Goal: Task Accomplishment & Management: Manage account settings

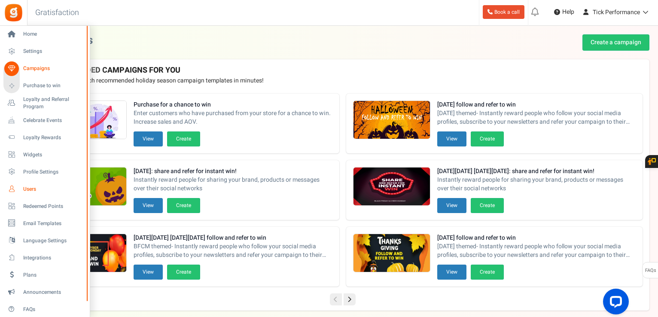
click at [20, 188] on link "Users" at bounding box center [44, 189] width 82 height 15
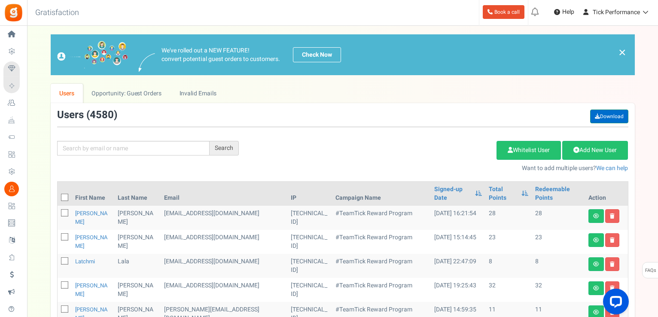
click at [608, 117] on link "Download" at bounding box center [609, 116] width 38 height 14
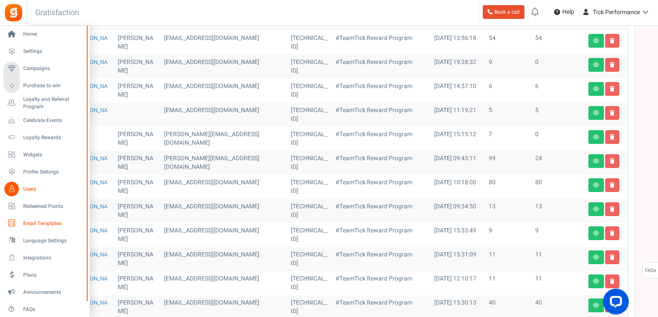
scroll to position [343, 0]
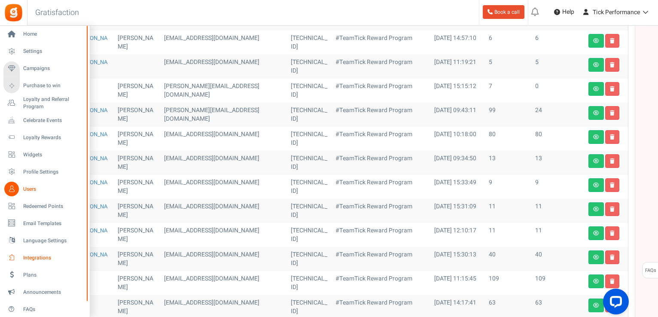
click at [29, 257] on span "Integrations" at bounding box center [53, 257] width 60 height 7
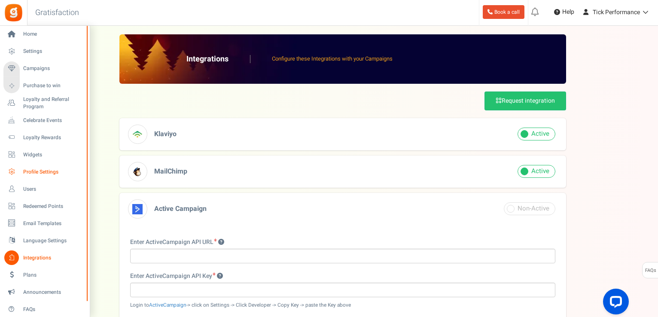
click at [33, 172] on span "Profile Settings" at bounding box center [53, 171] width 60 height 7
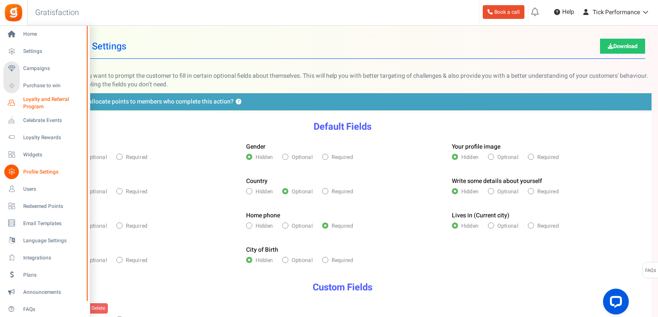
click at [20, 104] on link "Loyalty and Referral Program New" at bounding box center [44, 103] width 82 height 15
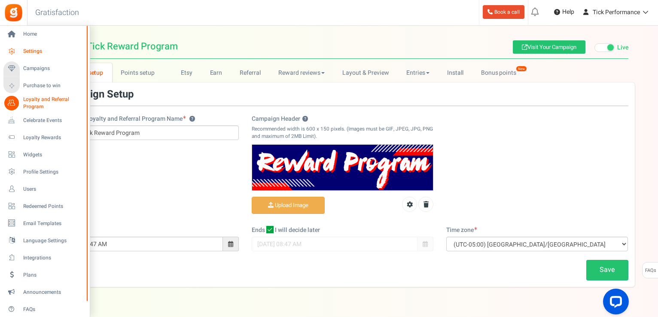
click at [9, 49] on icon at bounding box center [11, 51] width 15 height 15
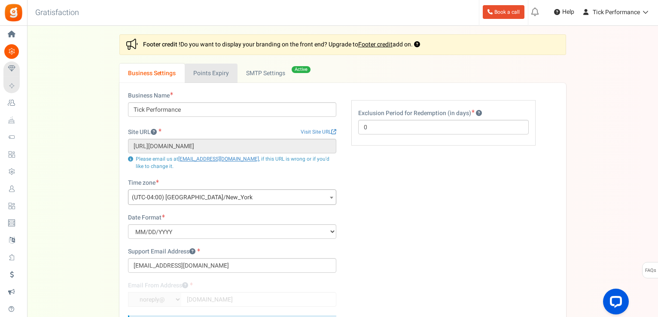
click at [212, 73] on link "Points Expiry" at bounding box center [211, 73] width 53 height 19
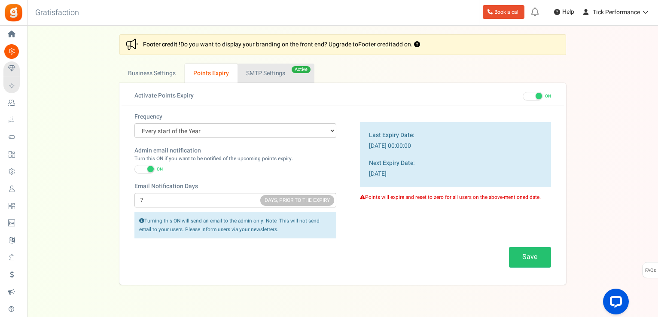
click at [262, 71] on link "Active SMTP Settings" at bounding box center [275, 73] width 77 height 19
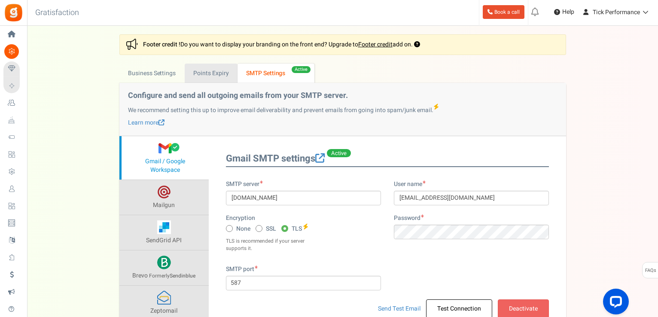
click at [204, 81] on link "Points Expiry" at bounding box center [211, 73] width 53 height 19
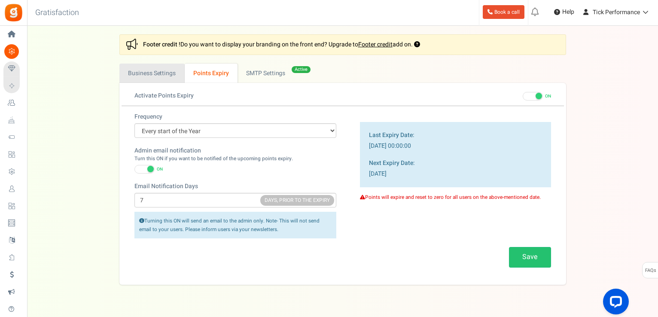
click at [168, 78] on link "Business Settings" at bounding box center [151, 73] width 65 height 19
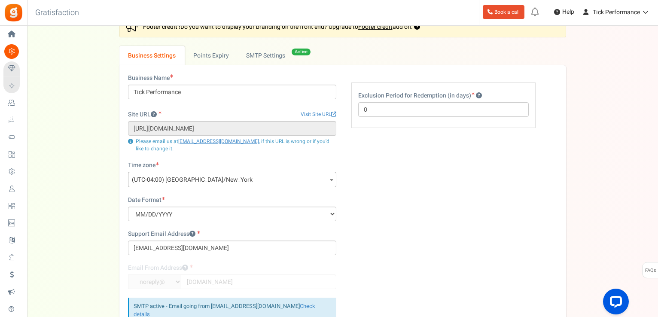
scroll to position [115, 0]
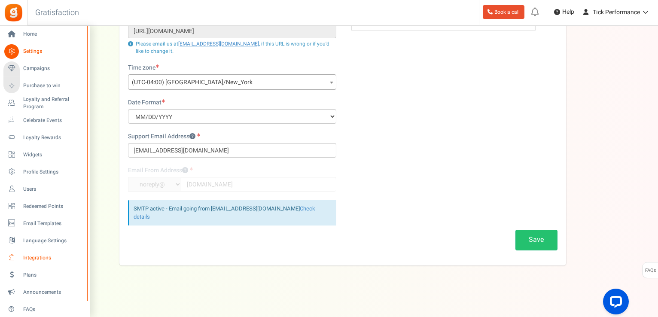
click at [42, 258] on span "Integrations" at bounding box center [53, 257] width 60 height 7
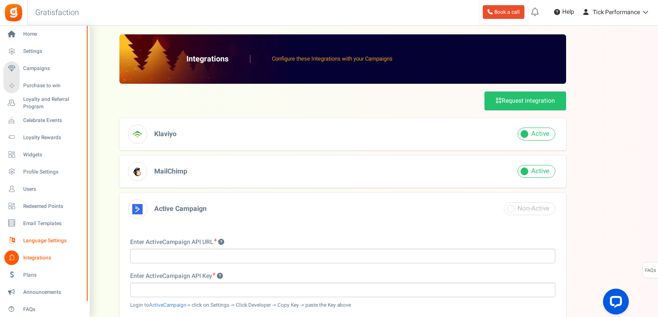
click at [24, 237] on span "Language Settings" at bounding box center [53, 240] width 60 height 7
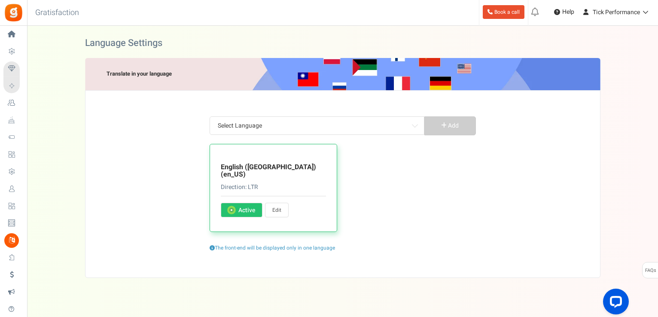
click at [0, 0] on span "Email Templates" at bounding box center [0, 0] width 0 height 0
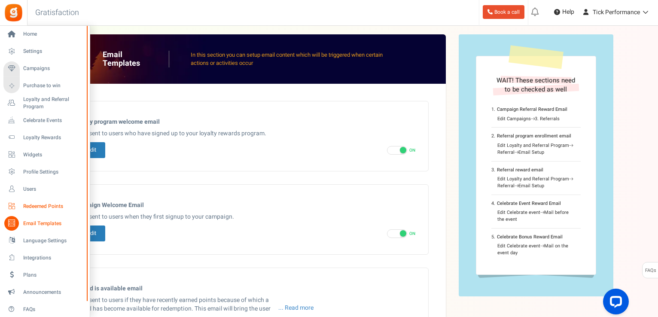
click at [27, 199] on link "Redeemed Points" at bounding box center [44, 206] width 82 height 15
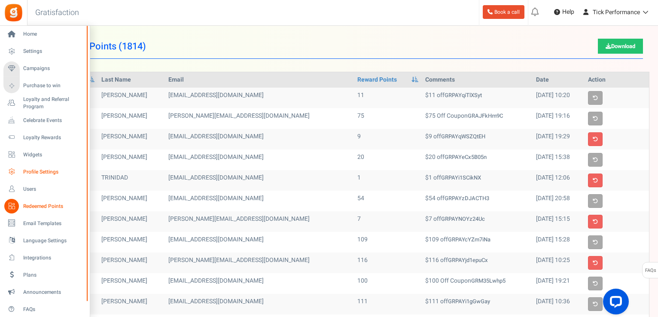
click at [28, 170] on span "Profile Settings" at bounding box center [53, 171] width 60 height 7
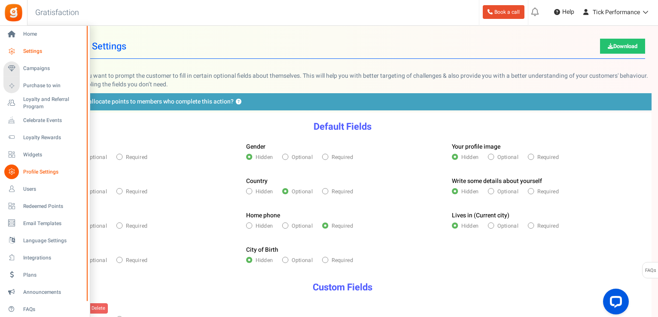
click at [17, 49] on icon at bounding box center [11, 51] width 15 height 15
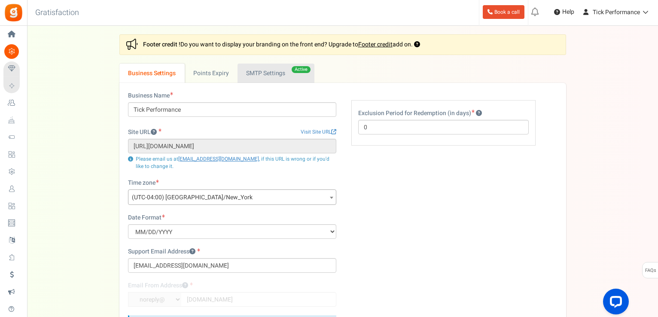
click at [267, 75] on link "Active SMTP Settings" at bounding box center [275, 73] width 77 height 19
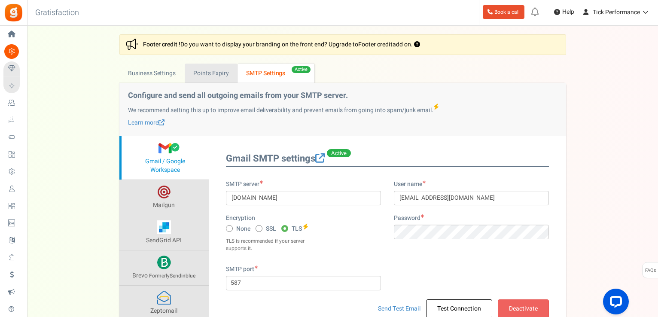
click at [225, 66] on link "Points Expiry" at bounding box center [211, 73] width 53 height 19
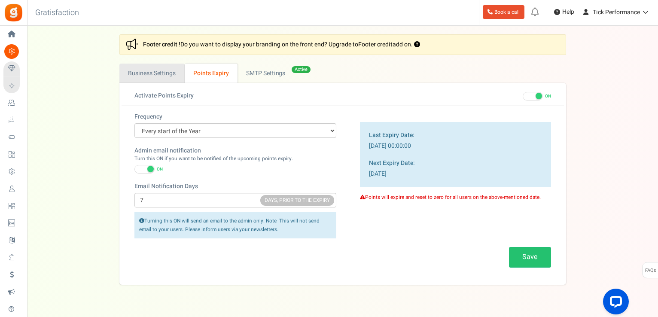
click at [153, 73] on link "Business Settings" at bounding box center [151, 73] width 65 height 19
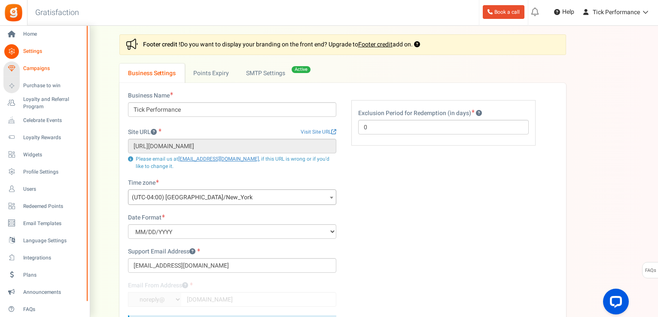
click at [10, 67] on icon at bounding box center [11, 68] width 15 height 15
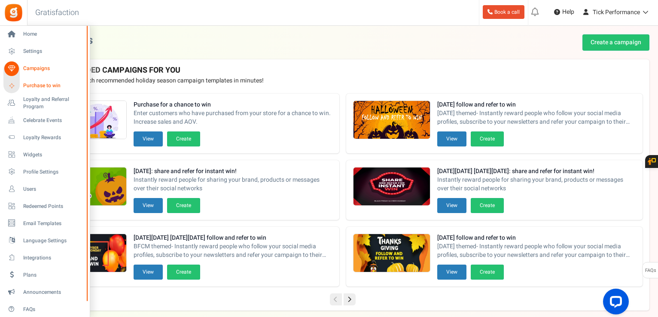
click at [8, 88] on icon at bounding box center [12, 86] width 12 height 12
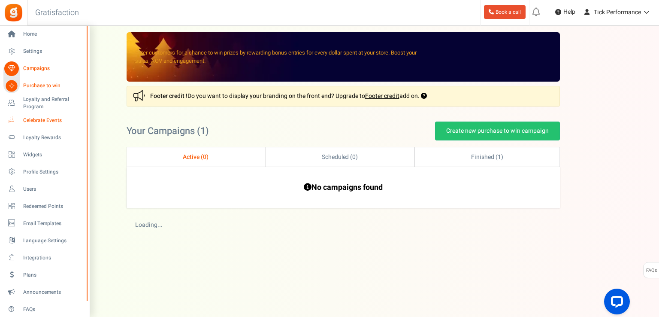
click at [18, 117] on icon at bounding box center [11, 120] width 15 height 15
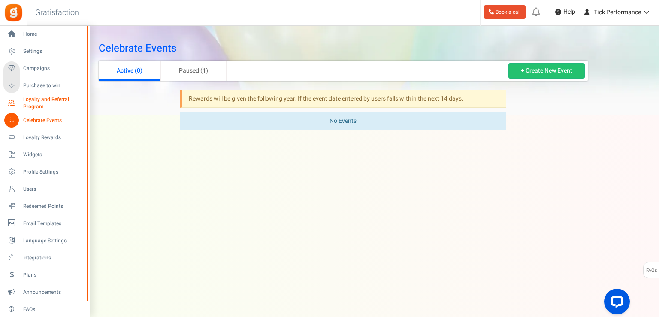
click at [27, 103] on span "Loyalty and Referral Program" at bounding box center [54, 103] width 63 height 15
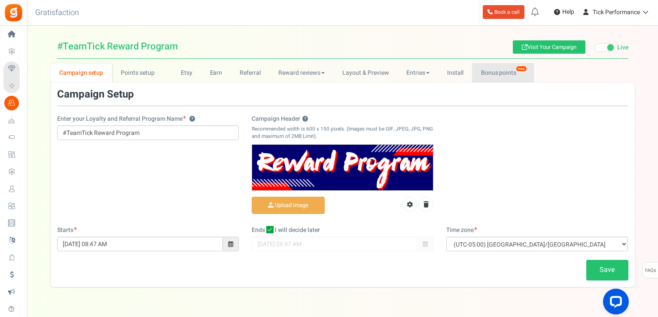
click at [498, 77] on link "Bonus points New" at bounding box center [502, 72] width 61 height 19
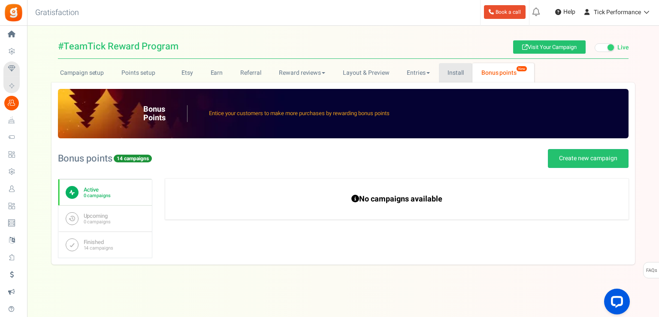
click at [449, 69] on link "Install" at bounding box center [456, 72] width 34 height 19
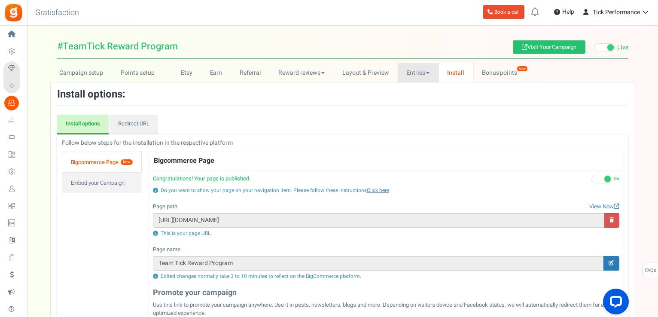
click at [416, 72] on link "Entries" at bounding box center [418, 72] width 41 height 19
click at [367, 73] on link "Layout & Preview" at bounding box center [366, 72] width 64 height 19
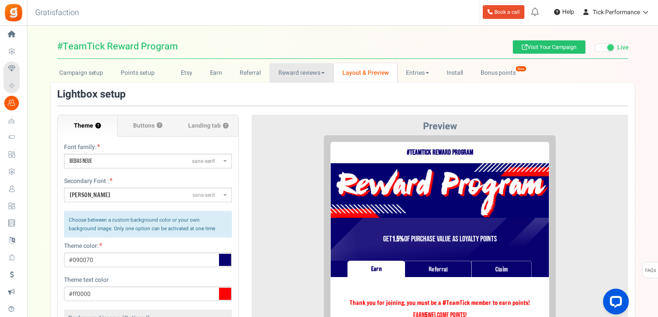
click at [295, 71] on link "Reward reviews" at bounding box center [301, 72] width 64 height 19
click at [257, 71] on link "Referral" at bounding box center [250, 72] width 39 height 19
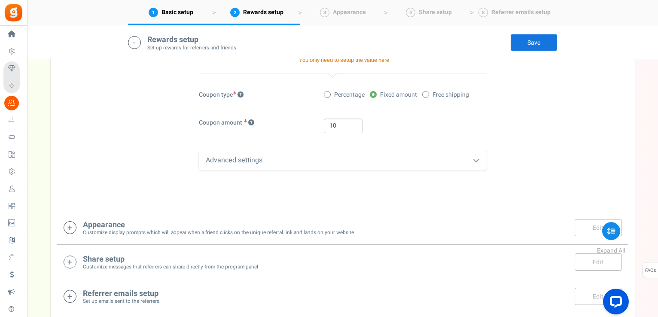
scroll to position [386, 0]
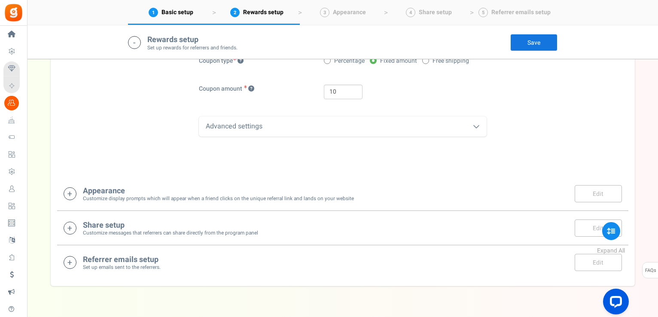
click at [252, 134] on div "Advanced settings" at bounding box center [343, 126] width 288 height 20
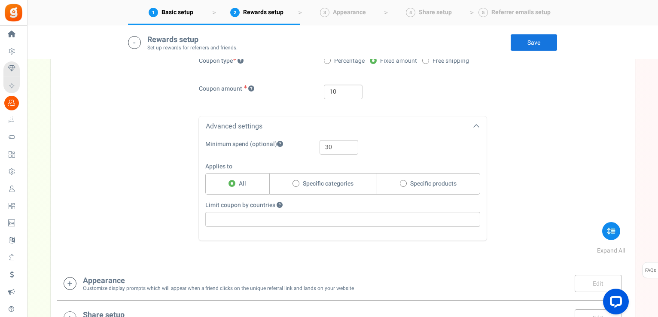
click at [147, 139] on div "1. Friend offer Paused! Coupons over. Upload now! 2. Referrer rewards Paused! C…" at bounding box center [342, 74] width 571 height 375
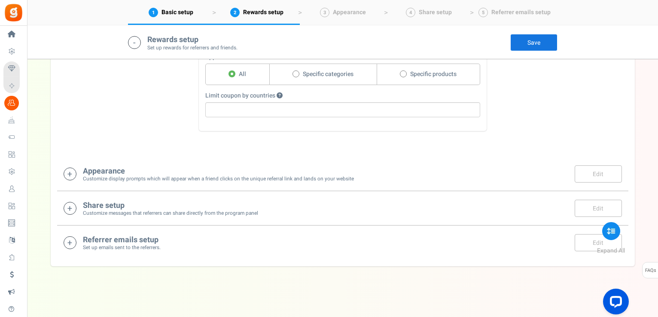
click at [116, 167] on h4 "Appearance" at bounding box center [218, 171] width 271 height 9
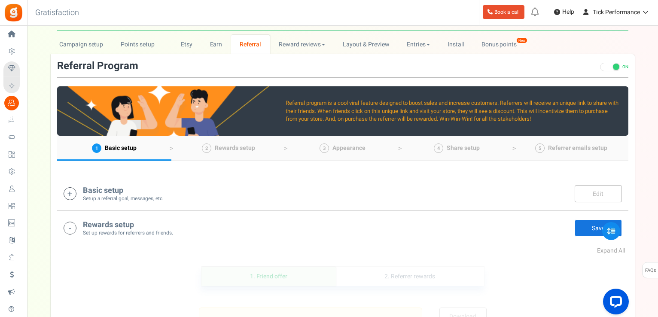
scroll to position [0, 0]
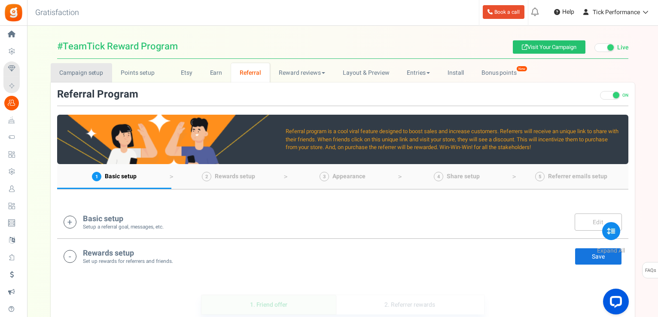
click at [88, 72] on link "Campaign setup" at bounding box center [81, 72] width 61 height 19
